Goal: Information Seeking & Learning: Learn about a topic

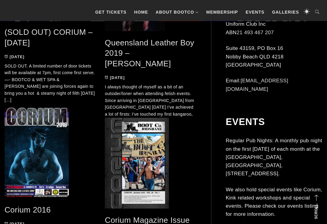
scroll to position [383, 0]
click at [148, 160] on span at bounding box center [150, 163] width 91 height 91
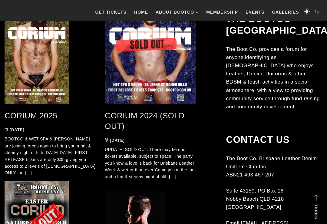
scroll to position [131, 0]
click at [41, 117] on link "CORIUM 2025" at bounding box center [31, 115] width 53 height 9
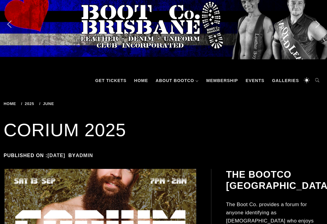
scroll to position [9, 0]
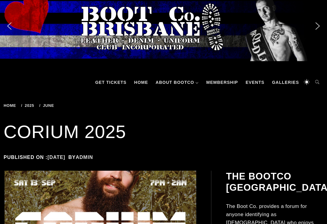
click at [256, 84] on link "Events" at bounding box center [255, 82] width 25 height 18
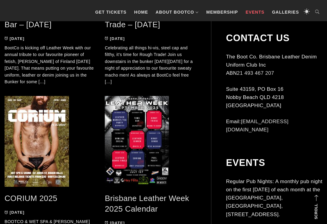
scroll to position [235, 0]
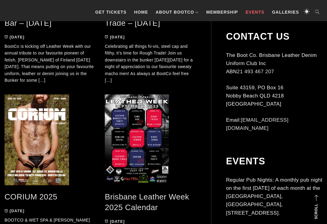
click at [137, 144] on span at bounding box center [150, 140] width 91 height 91
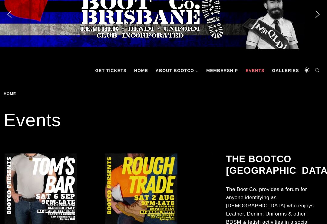
scroll to position [0, 0]
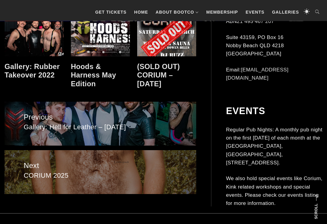
scroll to position [489, 0]
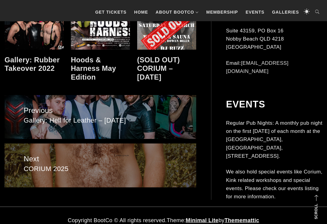
click at [32, 172] on span "CORIUM 2025" at bounding box center [100, 169] width 153 height 9
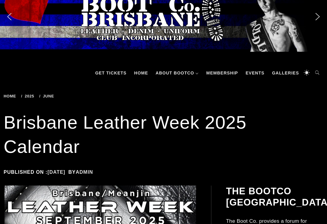
scroll to position [0, 0]
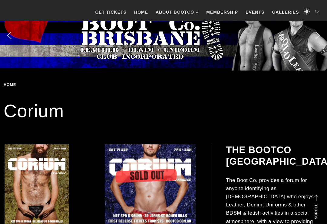
scroll to position [141, 0]
